Goal: Transaction & Acquisition: Download file/media

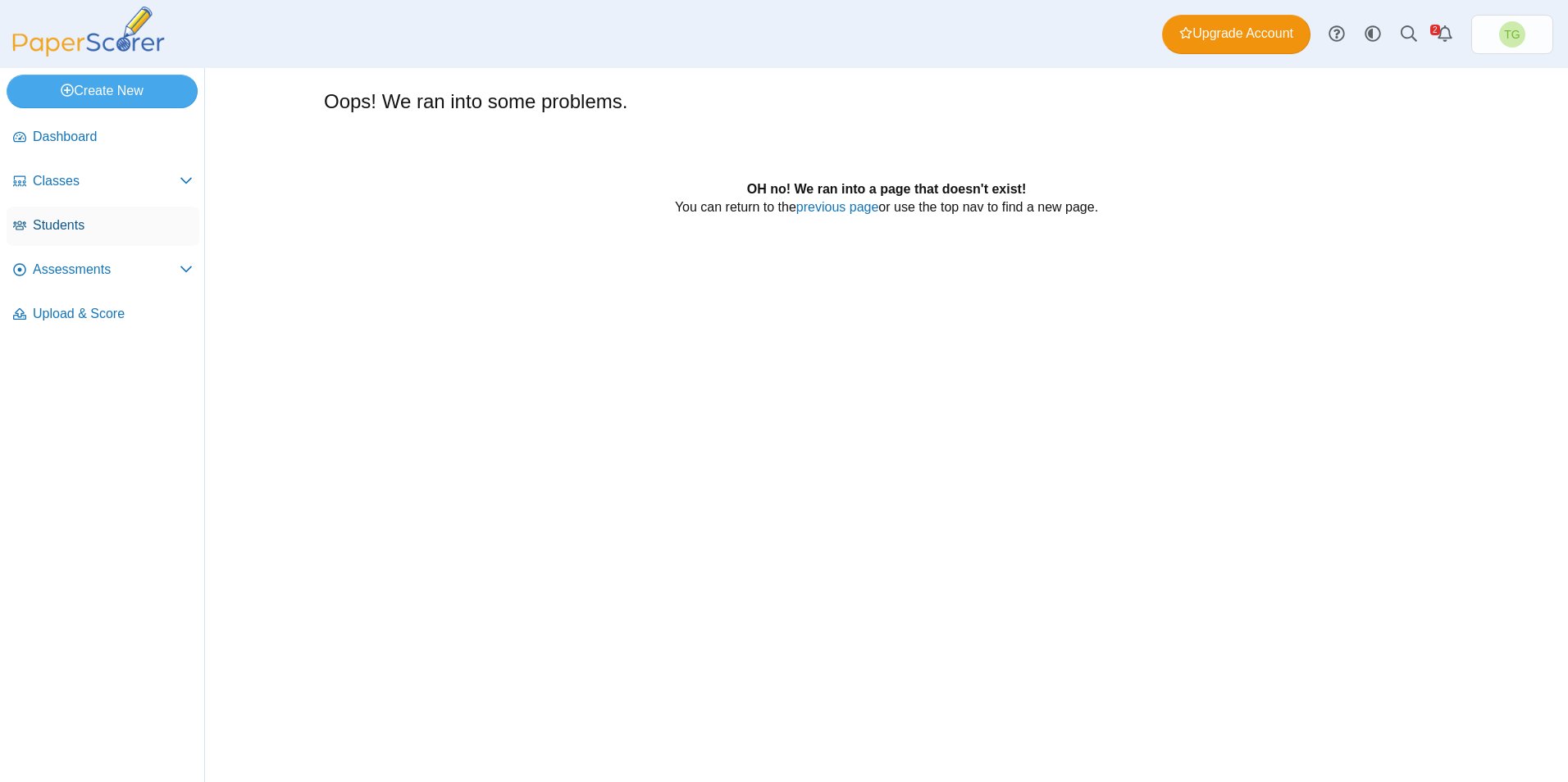
click at [60, 223] on span "Students" at bounding box center [112, 225] width 160 height 18
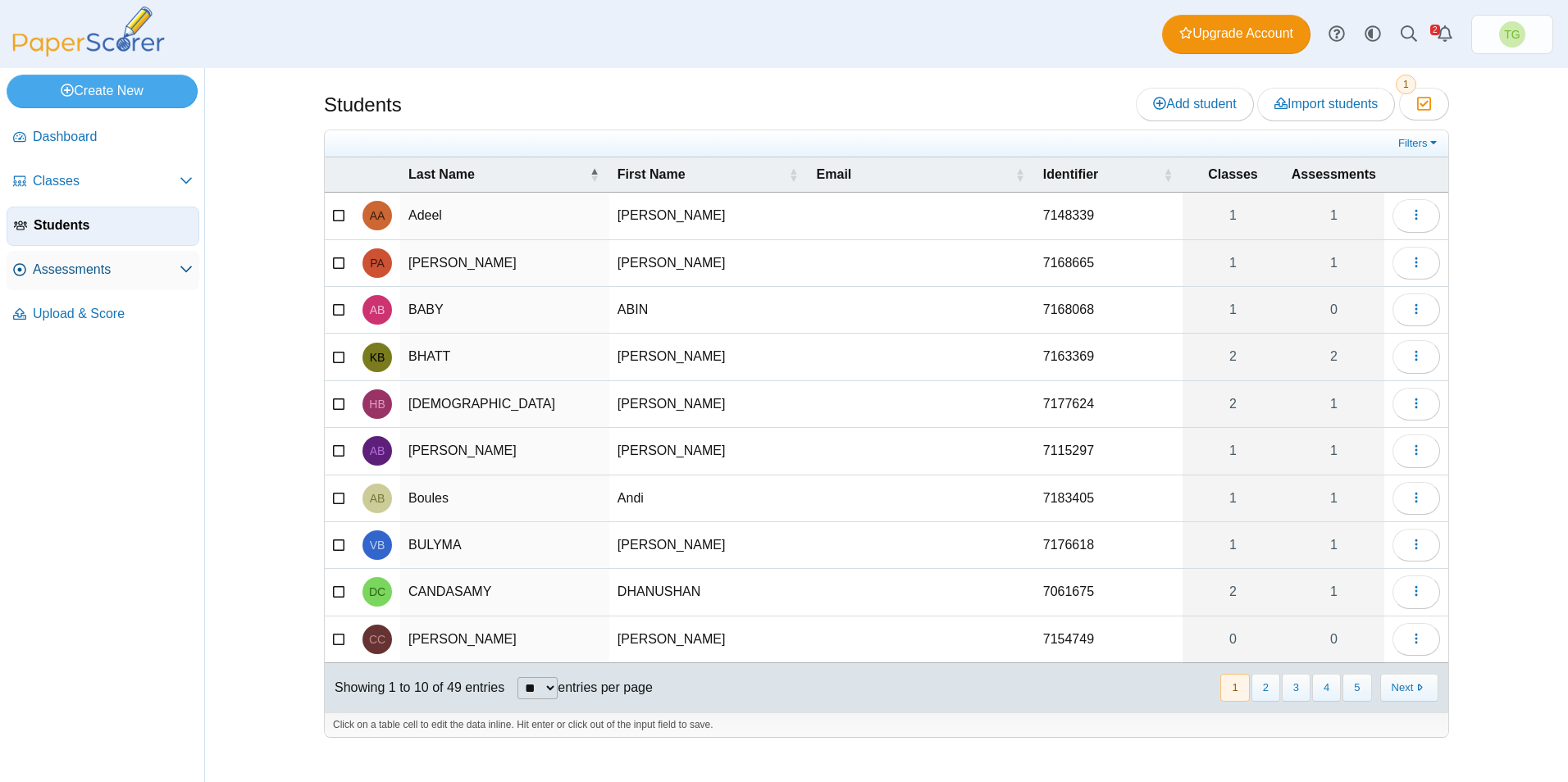
click at [82, 267] on span "Assessments" at bounding box center [105, 269] width 146 height 18
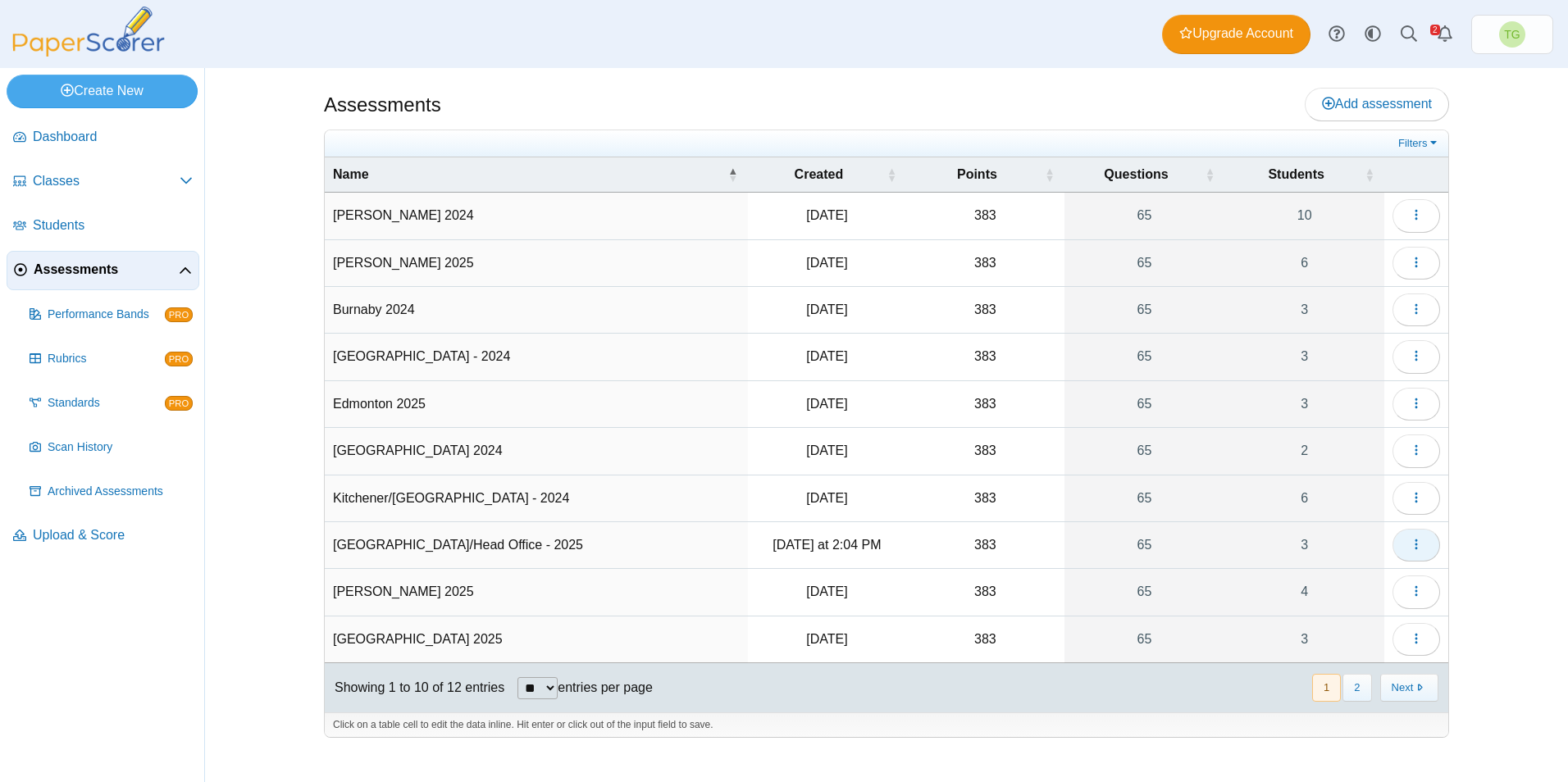
click at [1418, 551] on span "button" at bounding box center [1416, 545] width 13 height 14
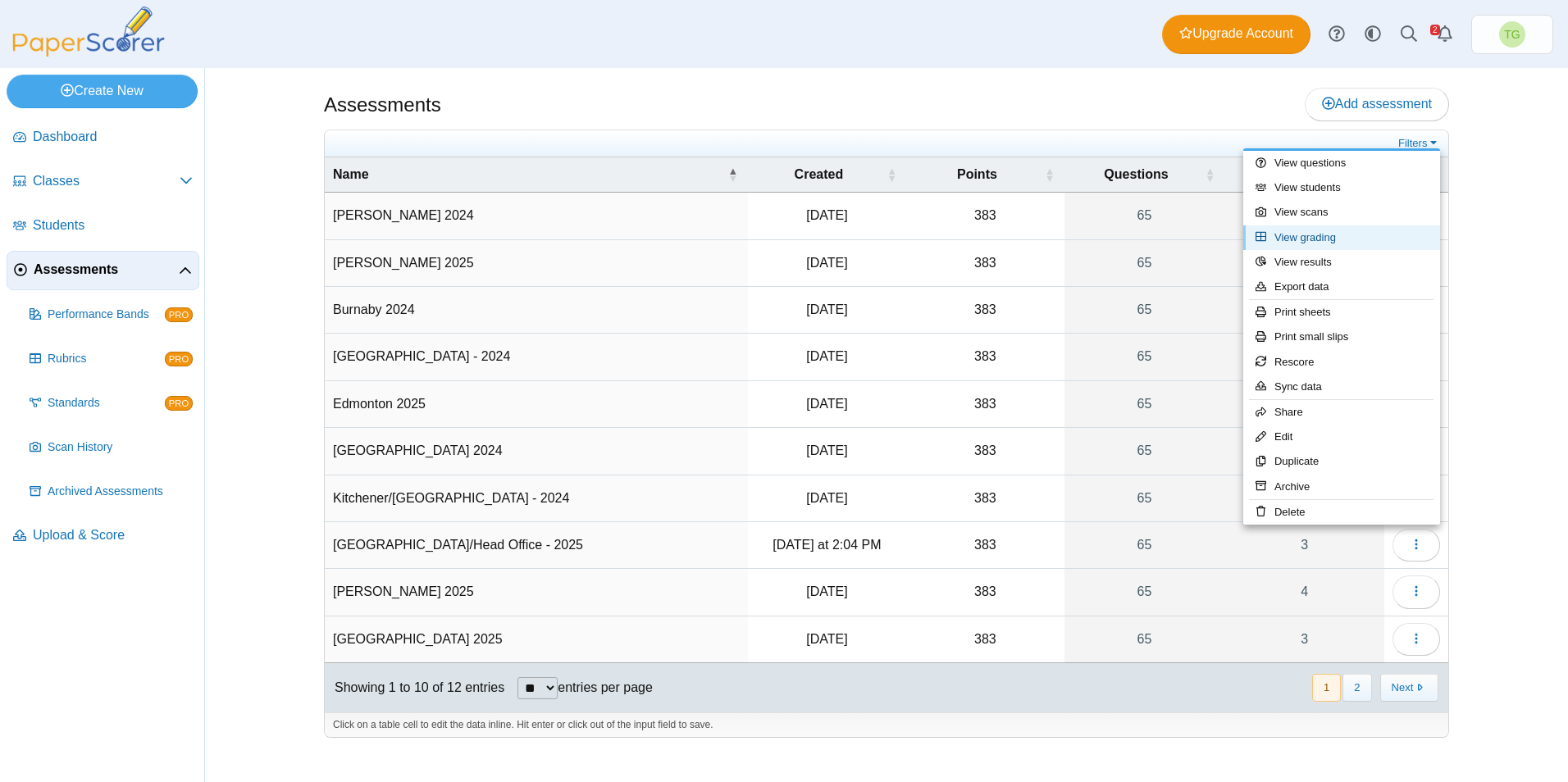
click at [1322, 238] on link "View grading" at bounding box center [1342, 238] width 196 height 25
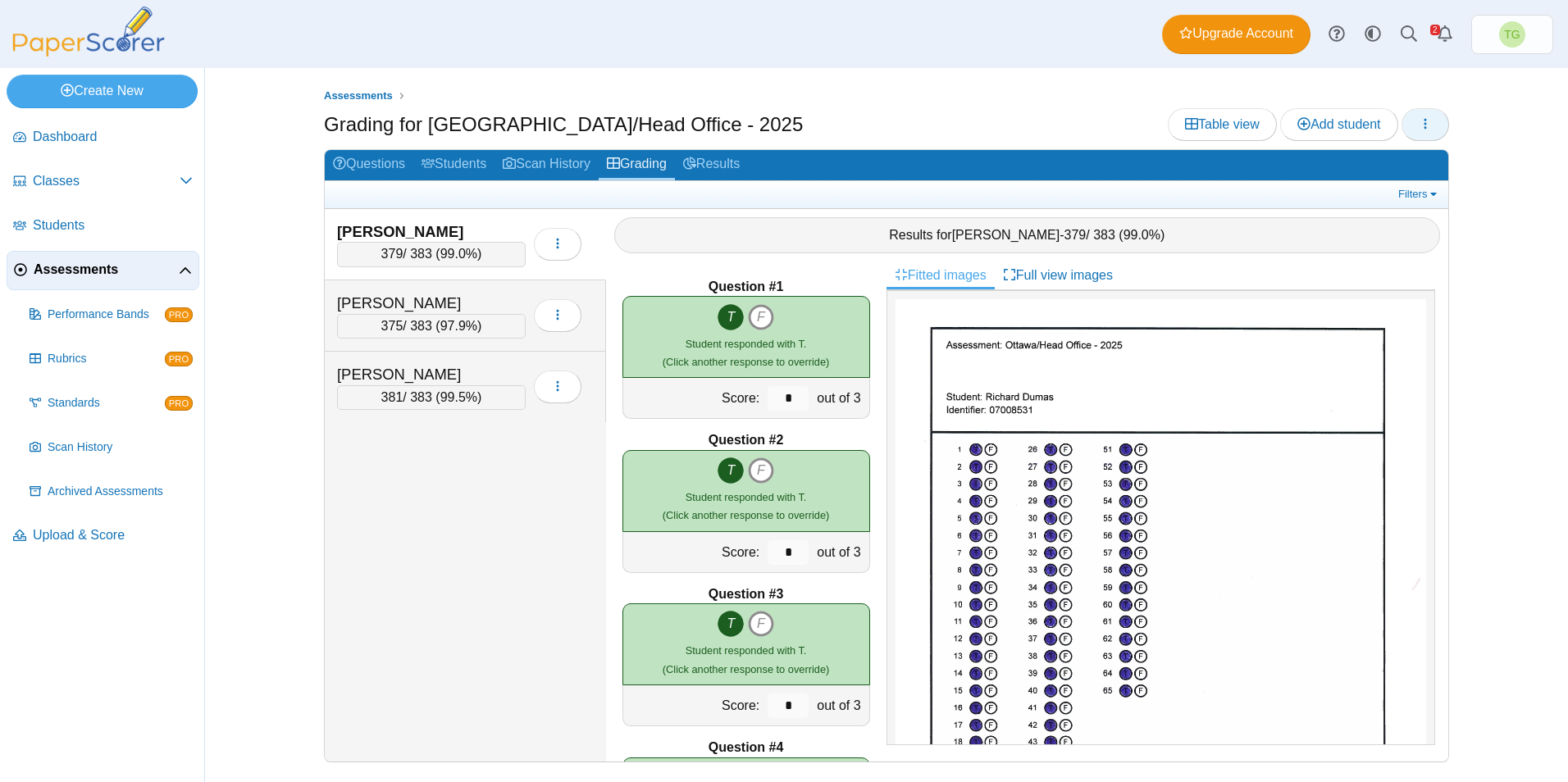
click at [1422, 121] on icon "button" at bounding box center [1425, 124] width 13 height 13
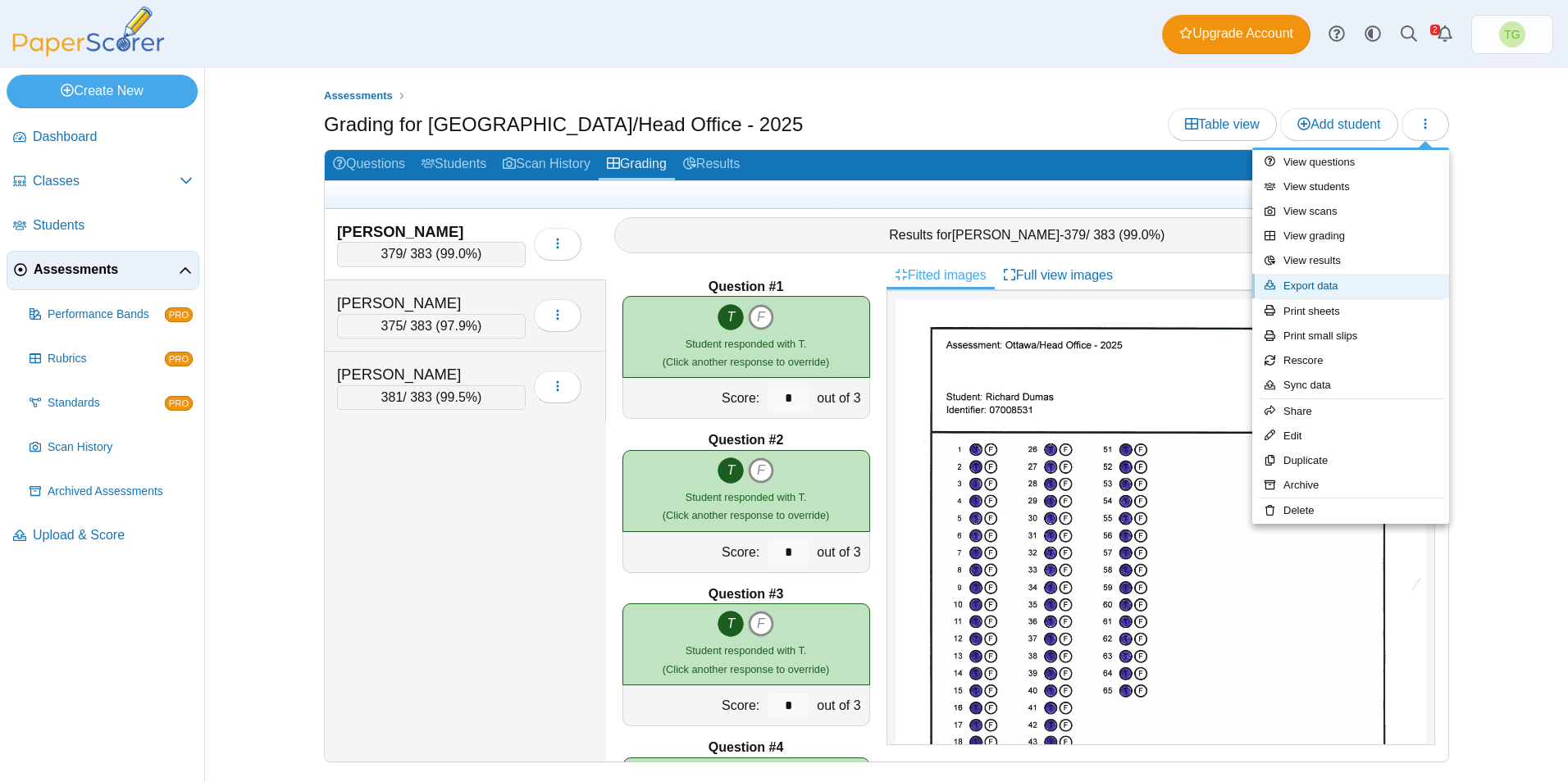
click at [1351, 281] on link "Export data" at bounding box center [1351, 286] width 196 height 25
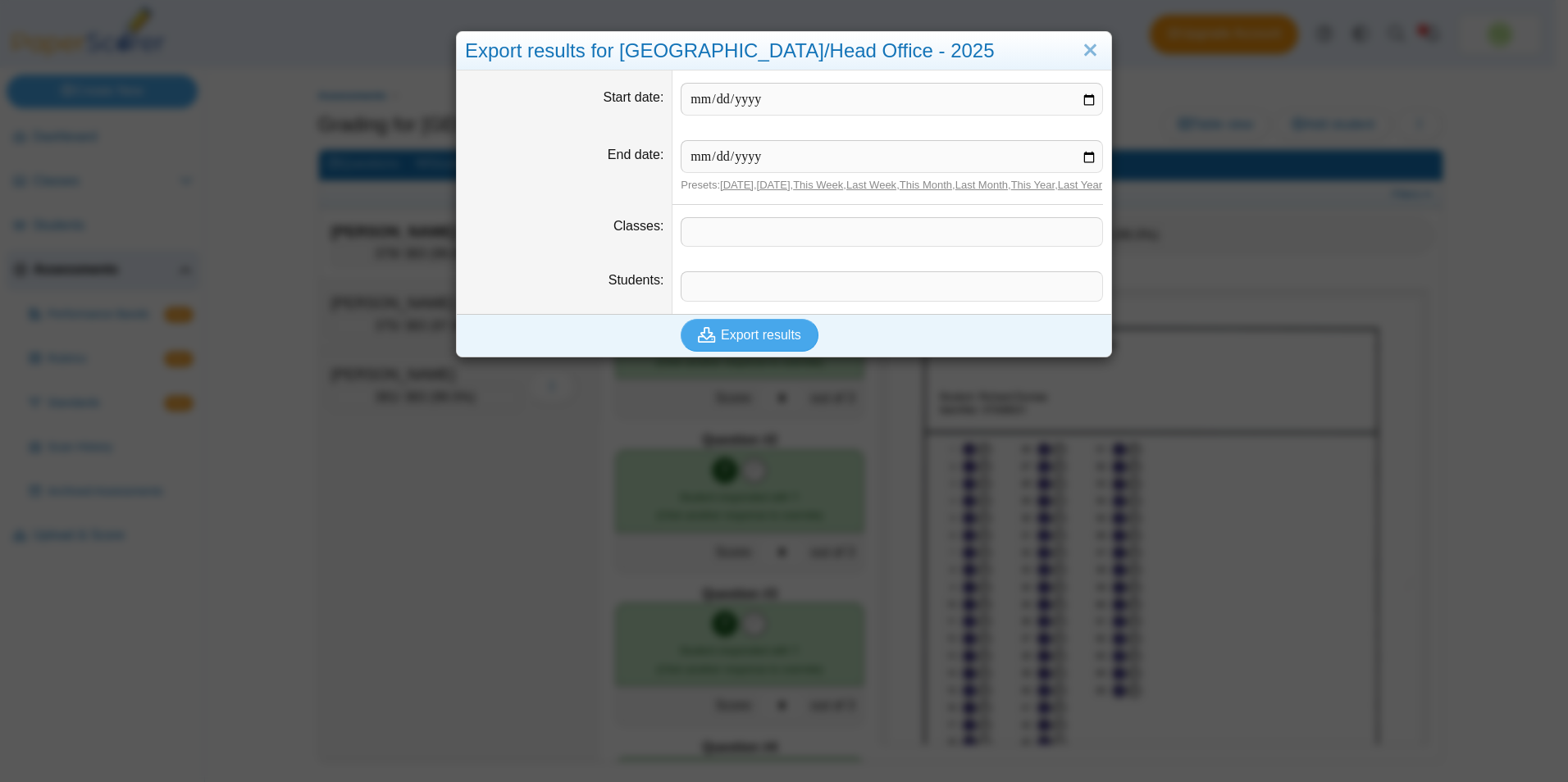
click at [732, 237] on span at bounding box center [892, 232] width 421 height 28
click at [771, 342] on span "Export results" at bounding box center [761, 335] width 81 height 14
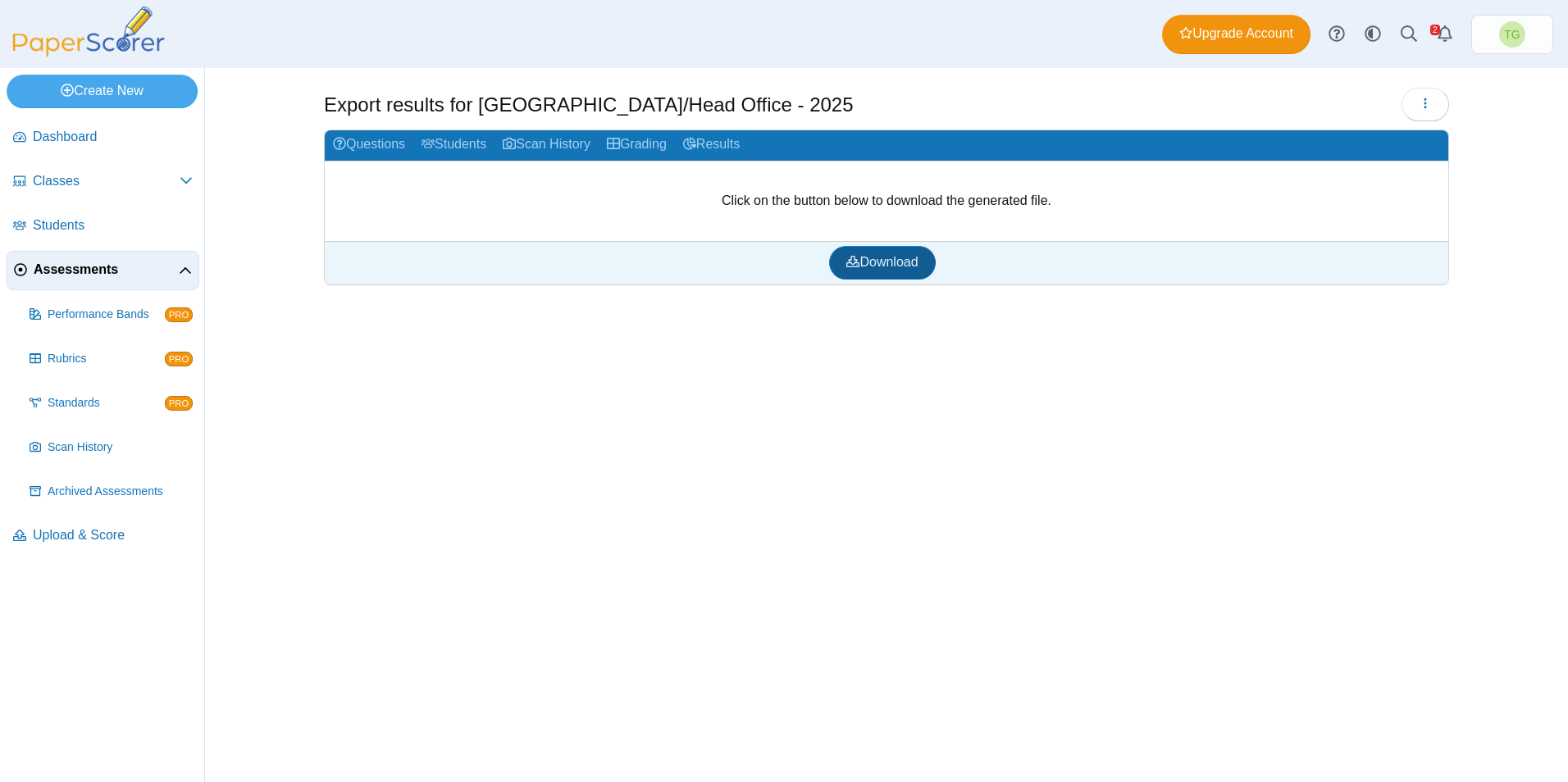
click at [909, 267] on span "Download" at bounding box center [881, 262] width 71 height 14
